Goal: Transaction & Acquisition: Subscribe to service/newsletter

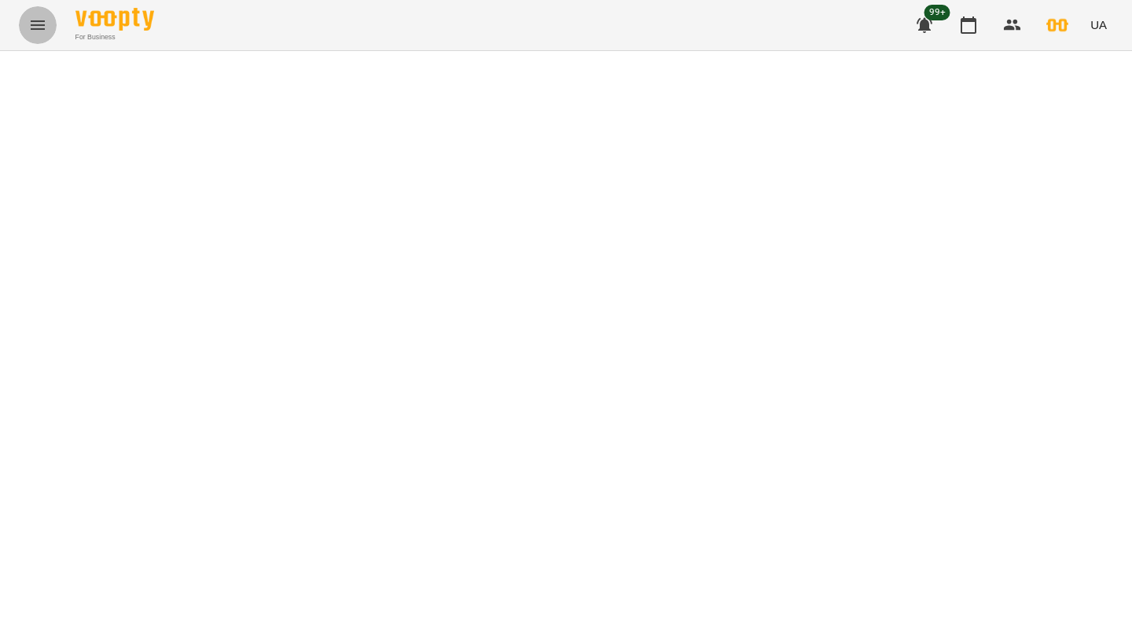
click at [46, 28] on icon "Menu" at bounding box center [37, 25] width 19 height 19
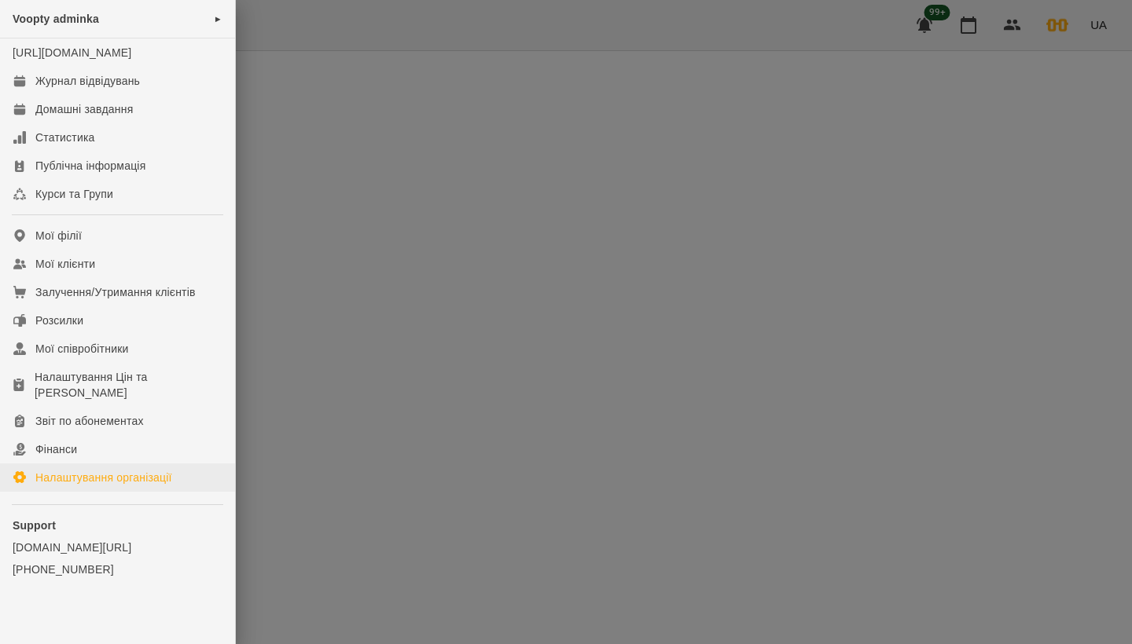
click at [123, 486] on div "Налаштування організації" at bounding box center [103, 478] width 137 height 16
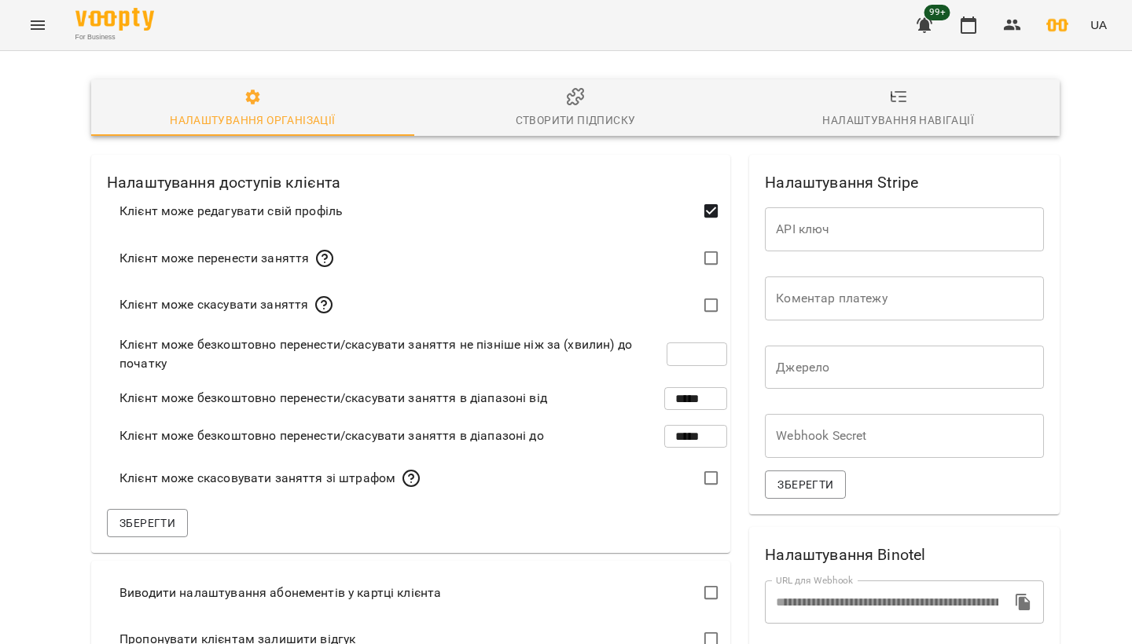
click at [38, 25] on icon "Menu" at bounding box center [38, 24] width 14 height 9
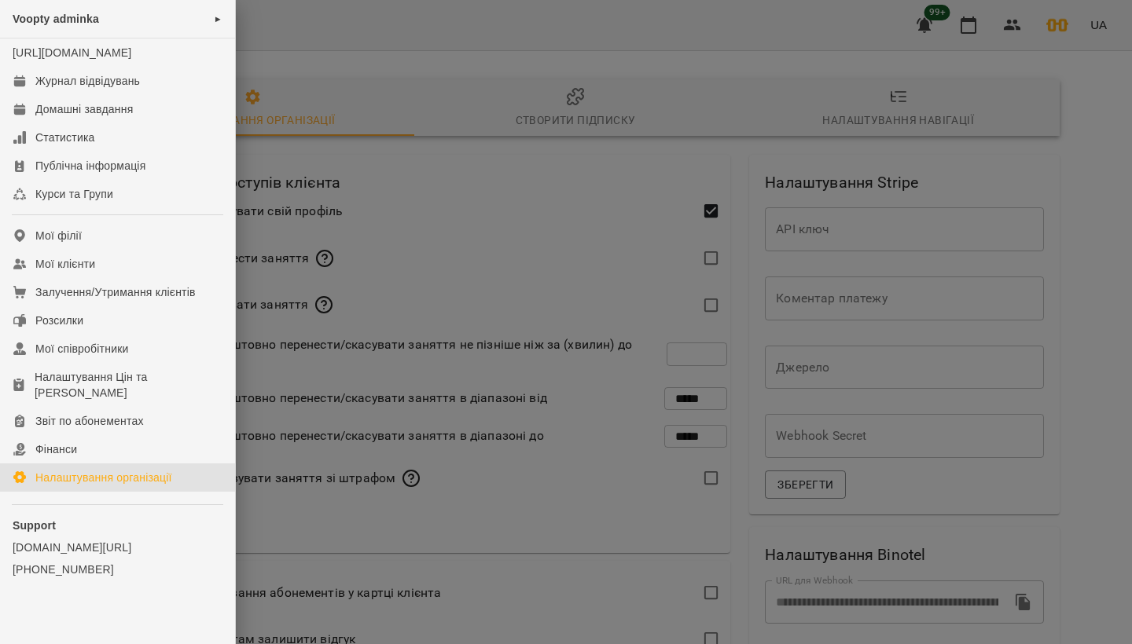
click at [538, 178] on div at bounding box center [566, 322] width 1132 height 644
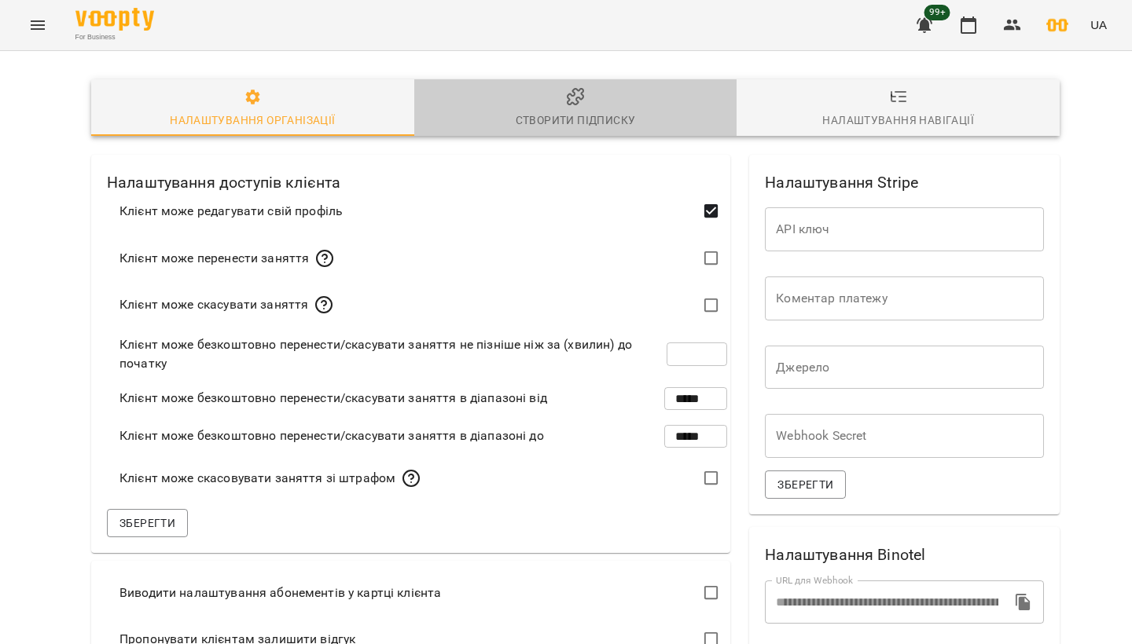
click at [570, 90] on icon "button" at bounding box center [575, 96] width 19 height 19
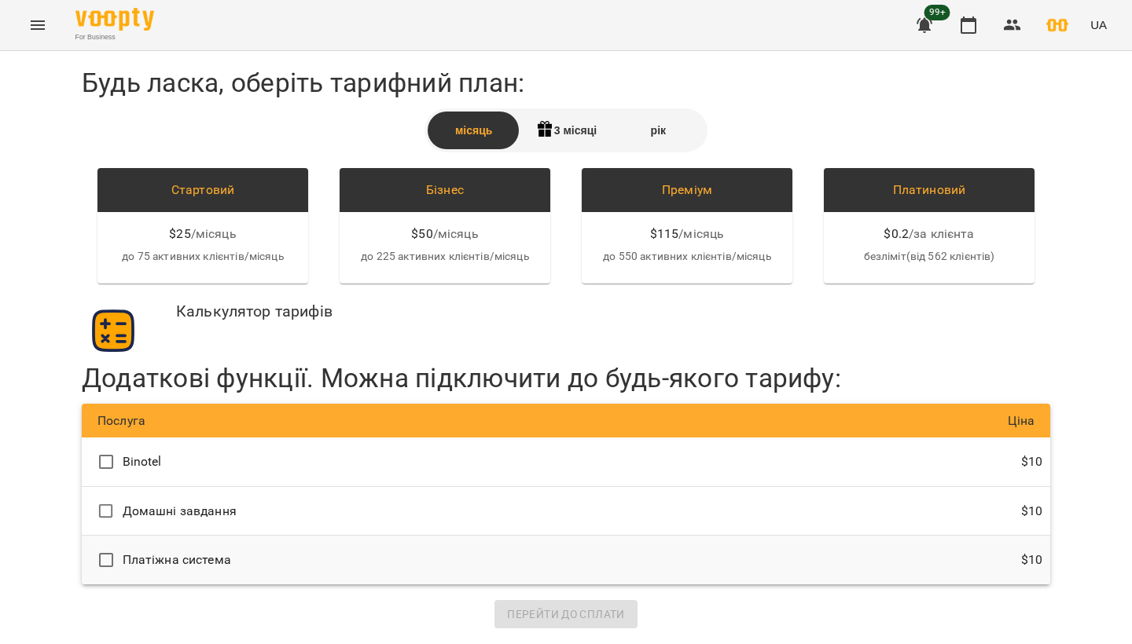
click at [212, 556] on p "Платіжна система" at bounding box center [177, 560] width 108 height 19
click at [872, 594] on div "Будь ласка, оберіть тарифний план: місяць 3 місяці рік Стартовий $ 25 / місяць …" at bounding box center [566, 348] width 968 height 562
click at [874, 568] on div "$ 10" at bounding box center [804, 560] width 476 height 33
click at [629, 611] on div "Перейти до сплати" at bounding box center [566, 614] width 968 height 28
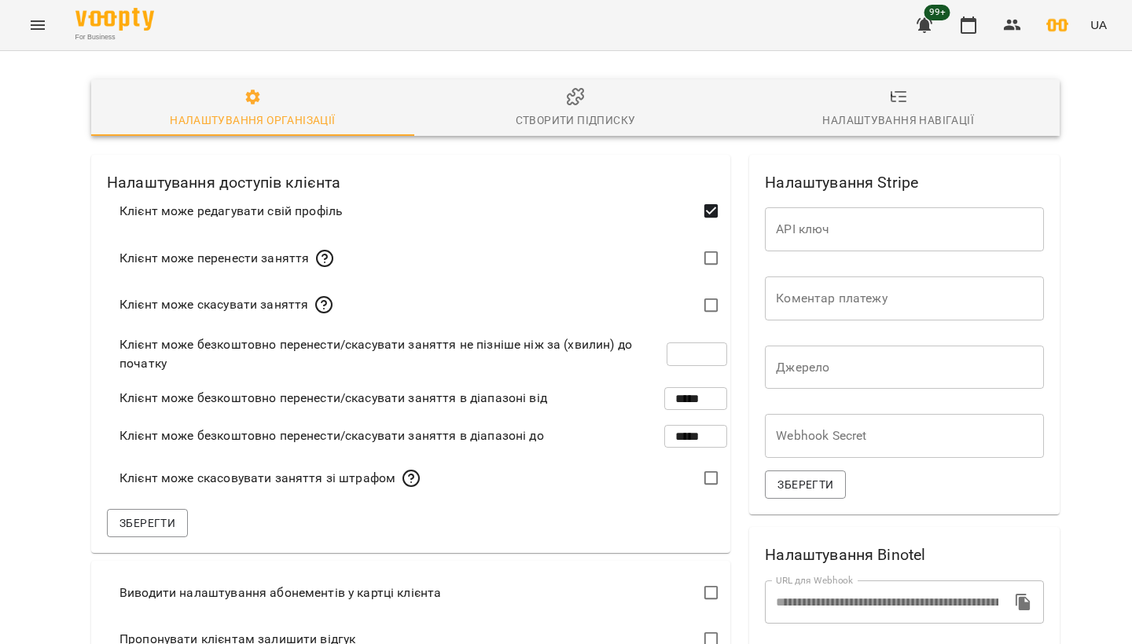
click at [543, 92] on span "Створити підписку" at bounding box center [576, 108] width 304 height 42
click at [891, 115] on div "Налаштування навігації" at bounding box center [898, 120] width 152 height 19
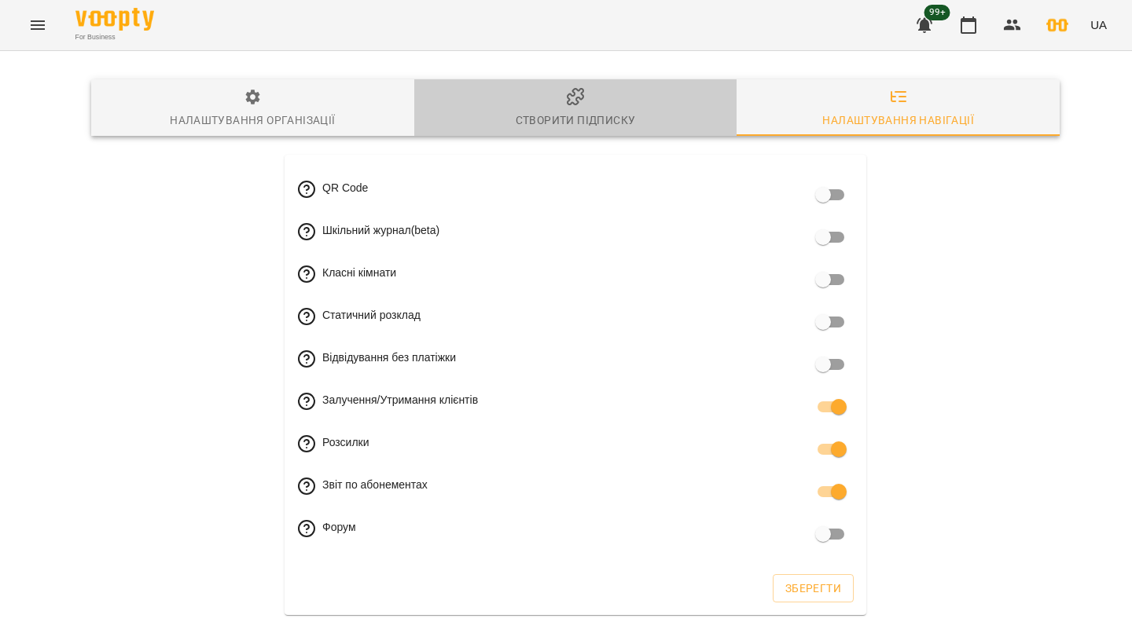
click at [625, 117] on div "Створити підписку" at bounding box center [575, 120] width 120 height 19
